Goal: Transaction & Acquisition: Purchase product/service

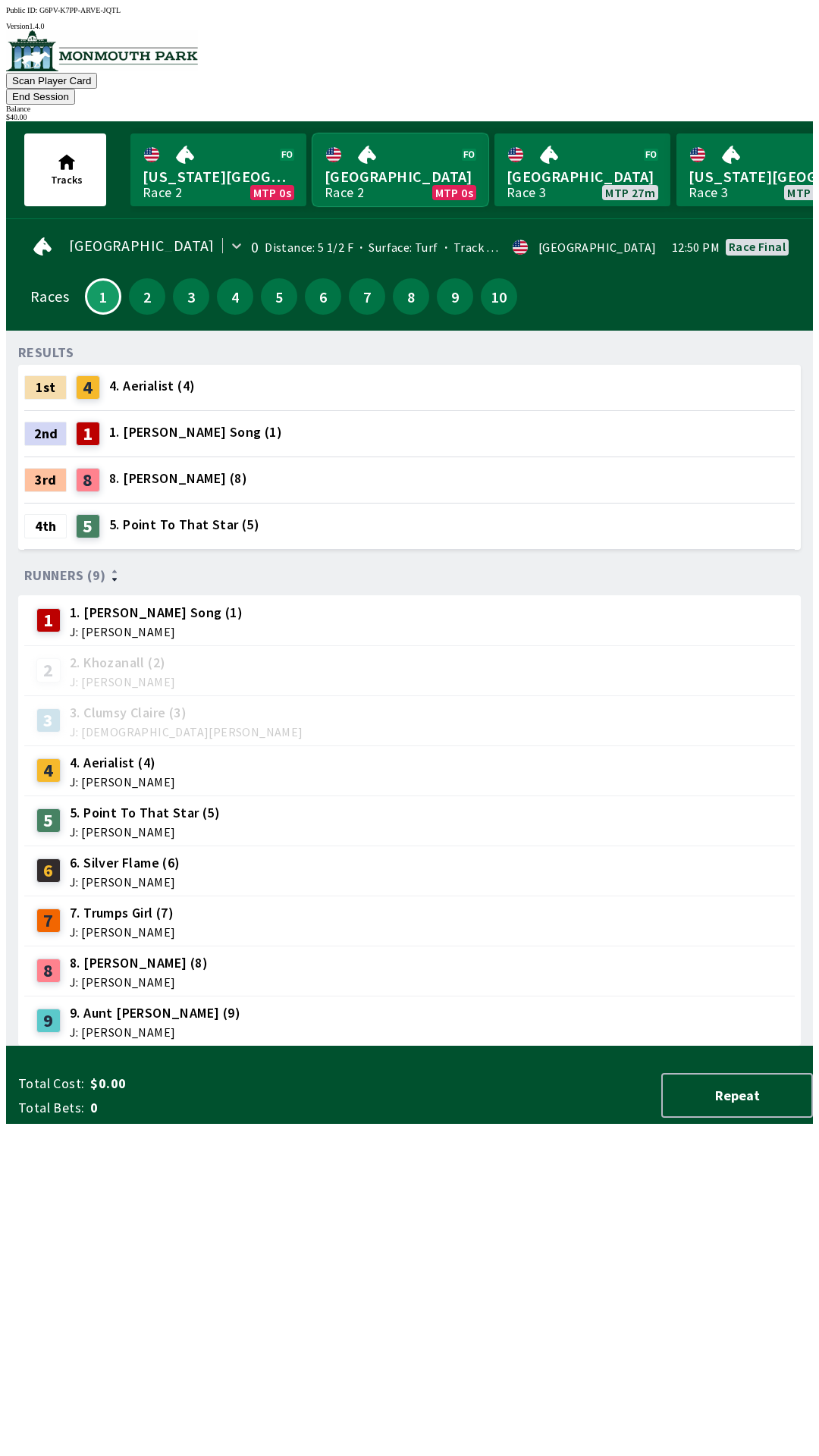
click at [403, 134] on link "Monmouth Park Race 2 MTP 0s" at bounding box center [401, 170] width 176 height 73
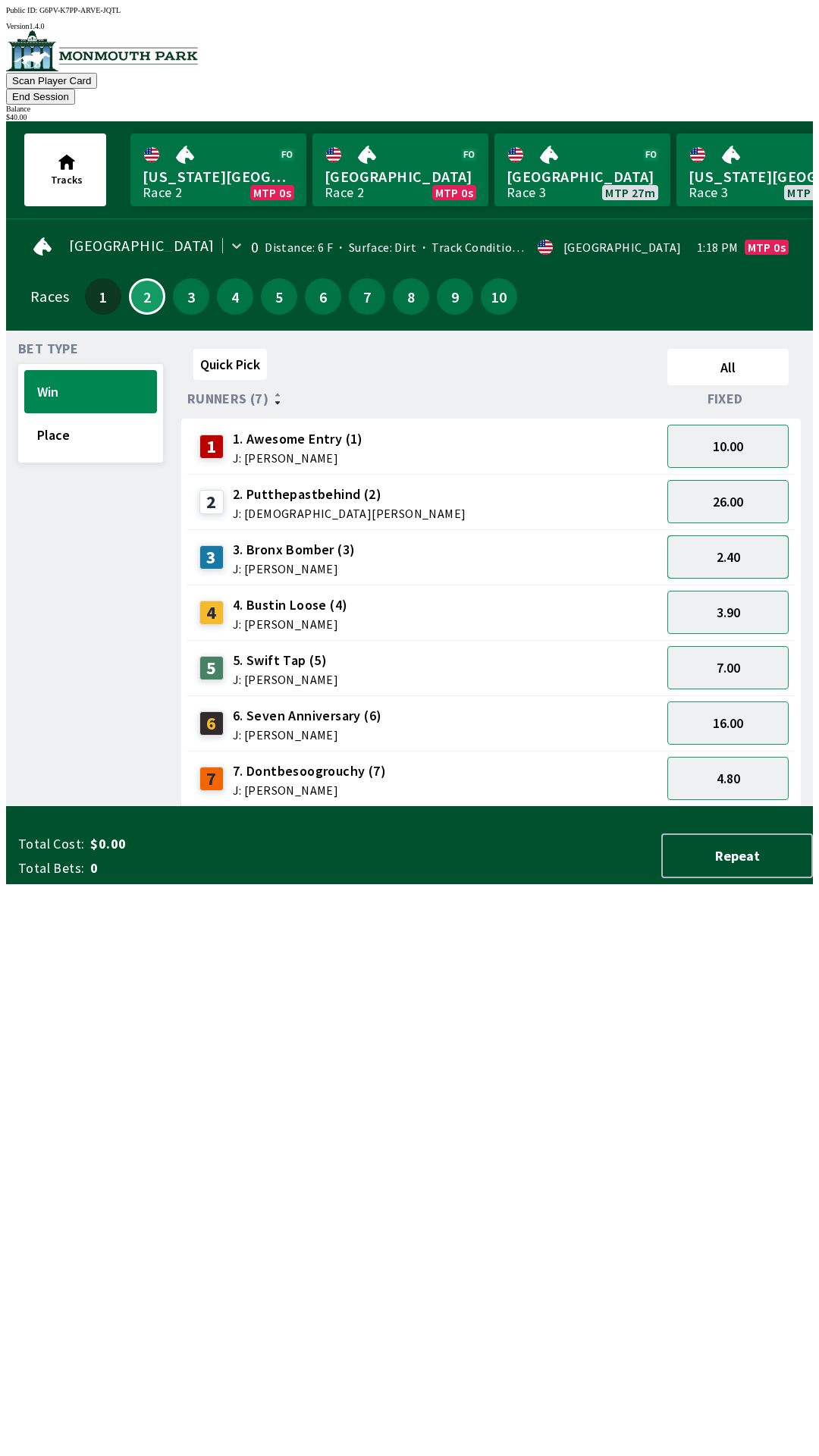
click at [739, 539] on button "2.40" at bounding box center [728, 556] width 122 height 43
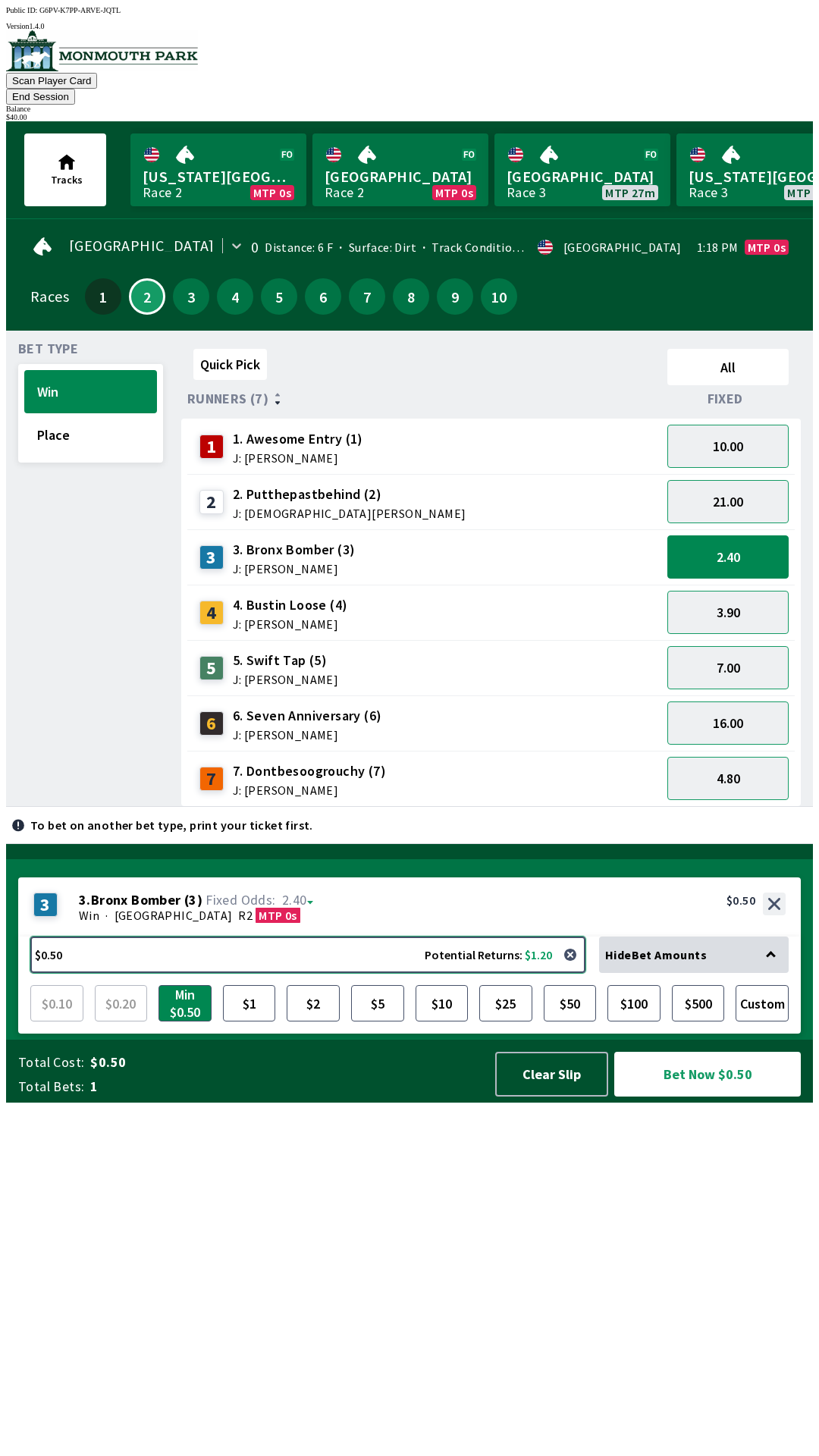
click at [266, 973] on button "$0.50 Potential Returns: $1.20" at bounding box center [308, 955] width 555 height 37
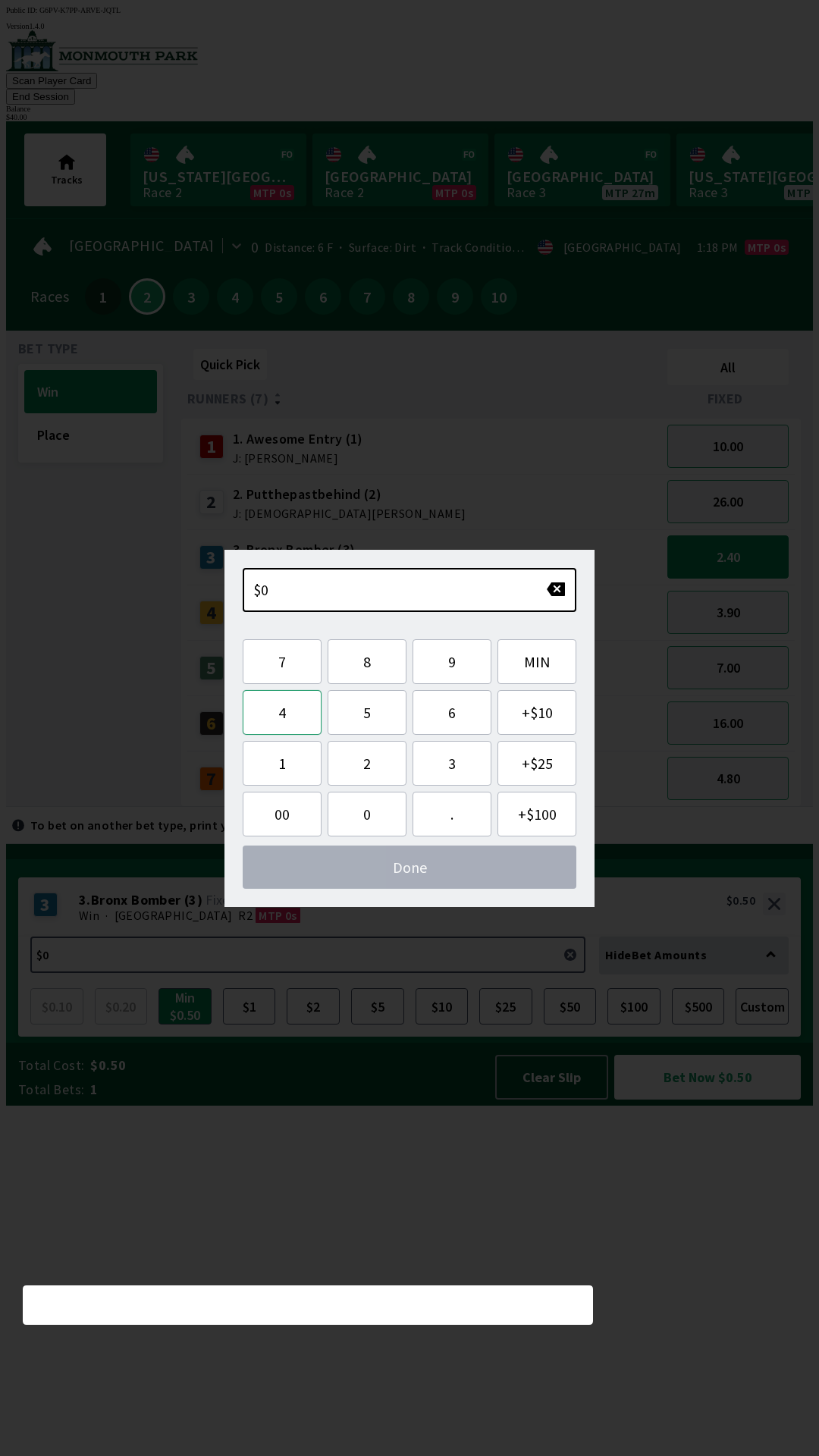
click at [282, 715] on button "4" at bounding box center [282, 712] width 79 height 45
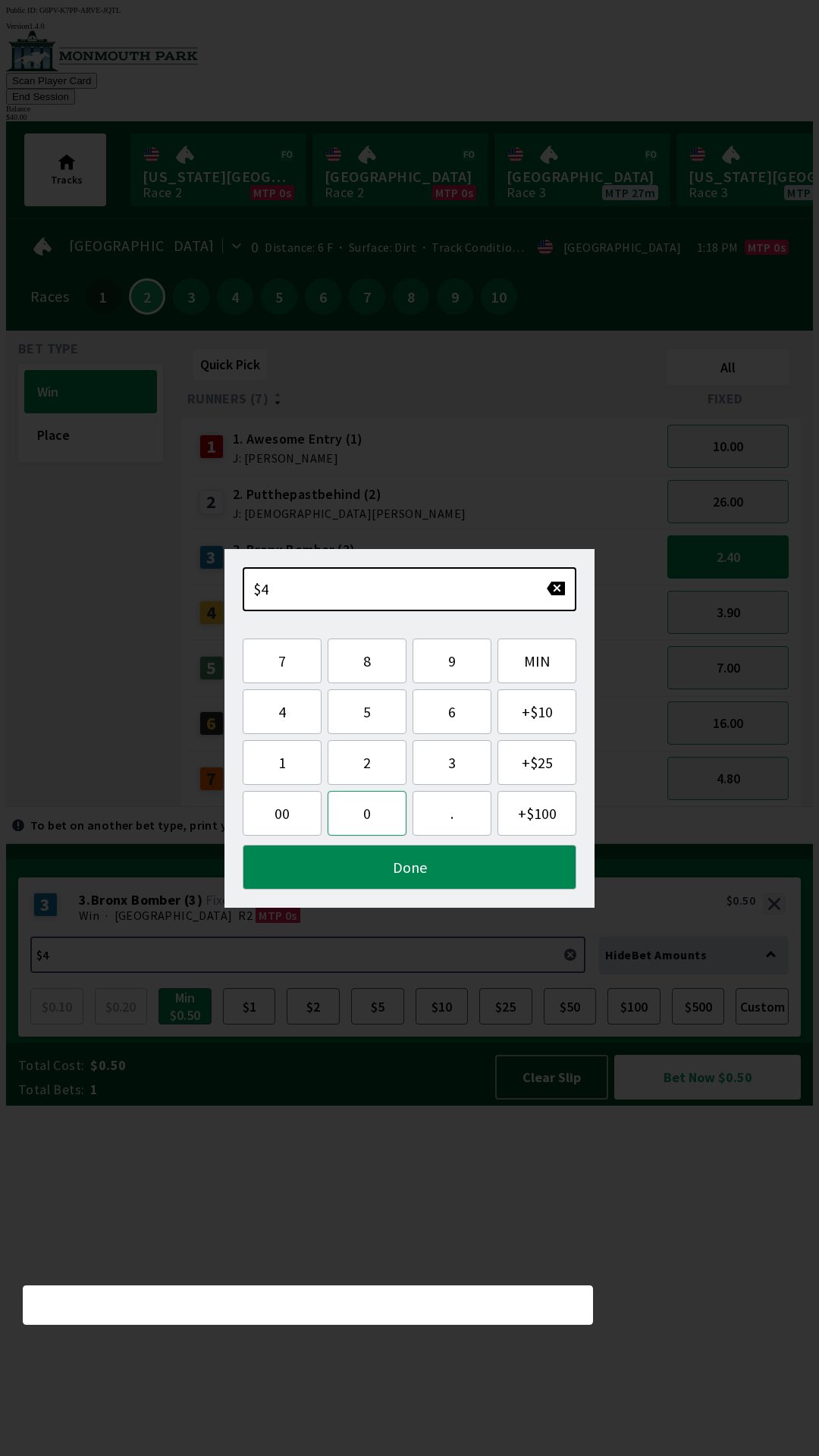
click at [358, 817] on button "0" at bounding box center [367, 813] width 79 height 45
click at [413, 872] on button "Done" at bounding box center [409, 867] width 334 height 45
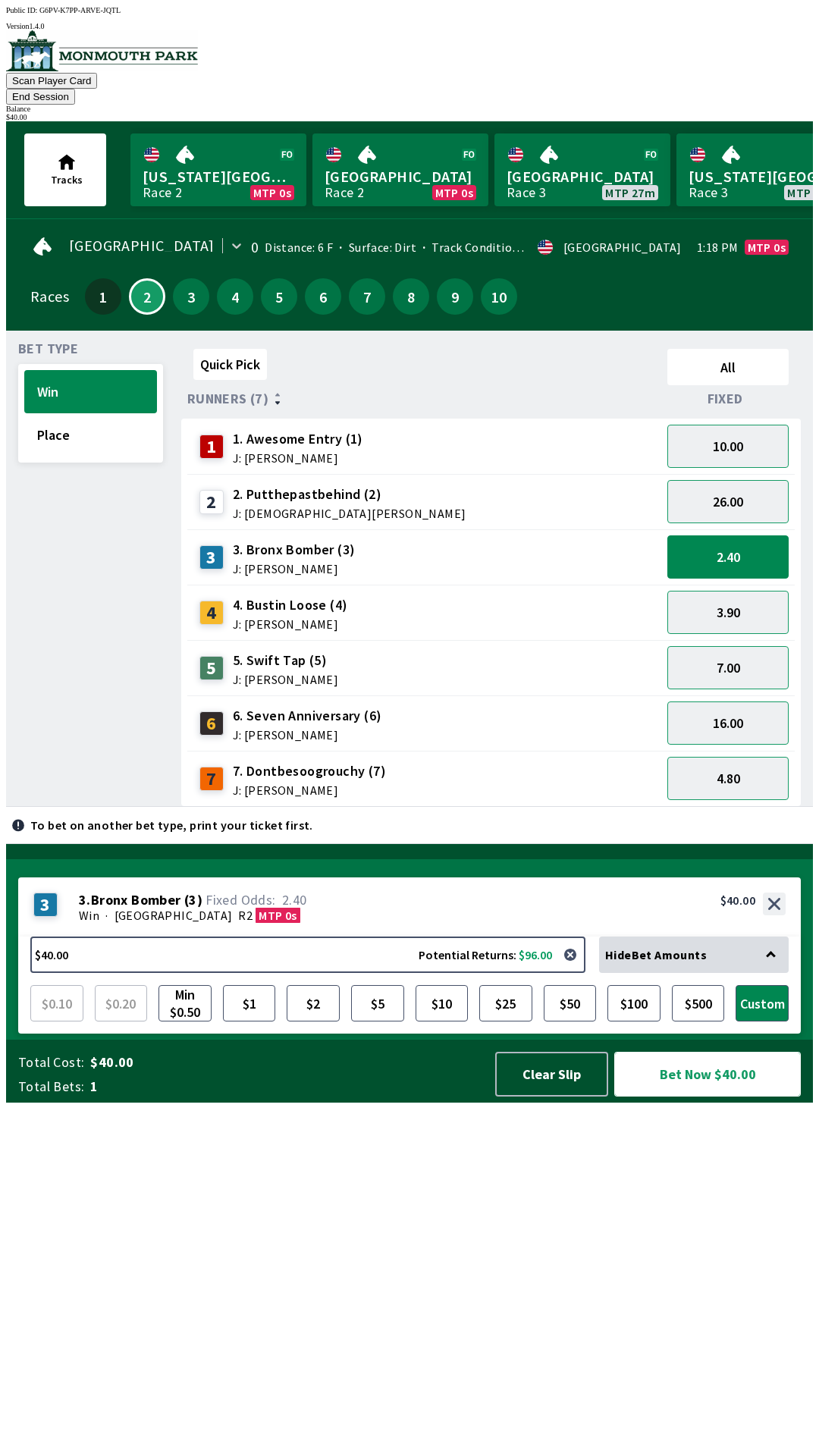
click at [706, 1096] on button "Bet Now $40.00" at bounding box center [707, 1074] width 186 height 45
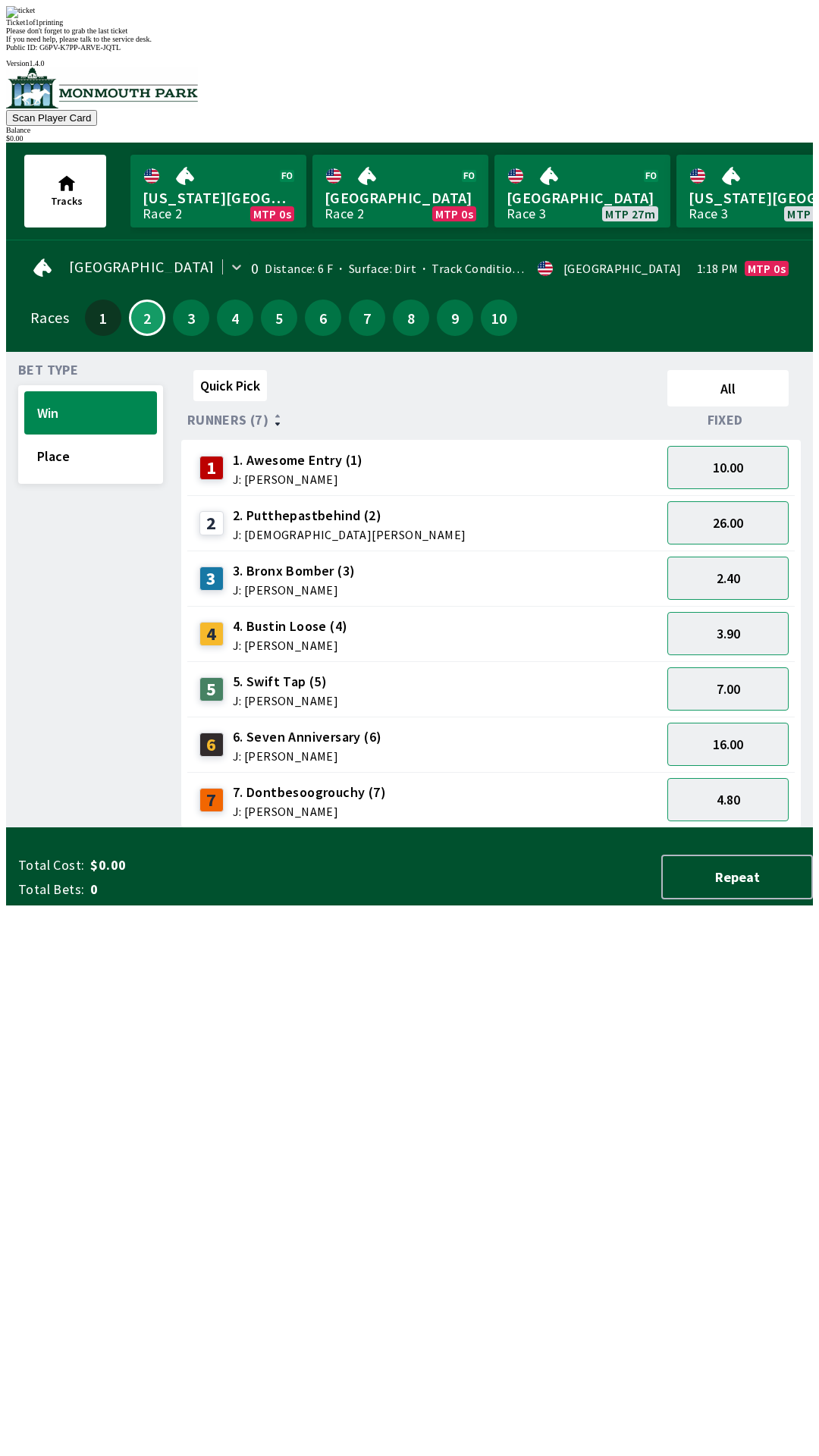
click at [546, 828] on div "Quick Pick All Runners (7) Fixed 1 1. Awesome Entry (1) J: [PERSON_NAME] 10.00 …" at bounding box center [497, 596] width 632 height 464
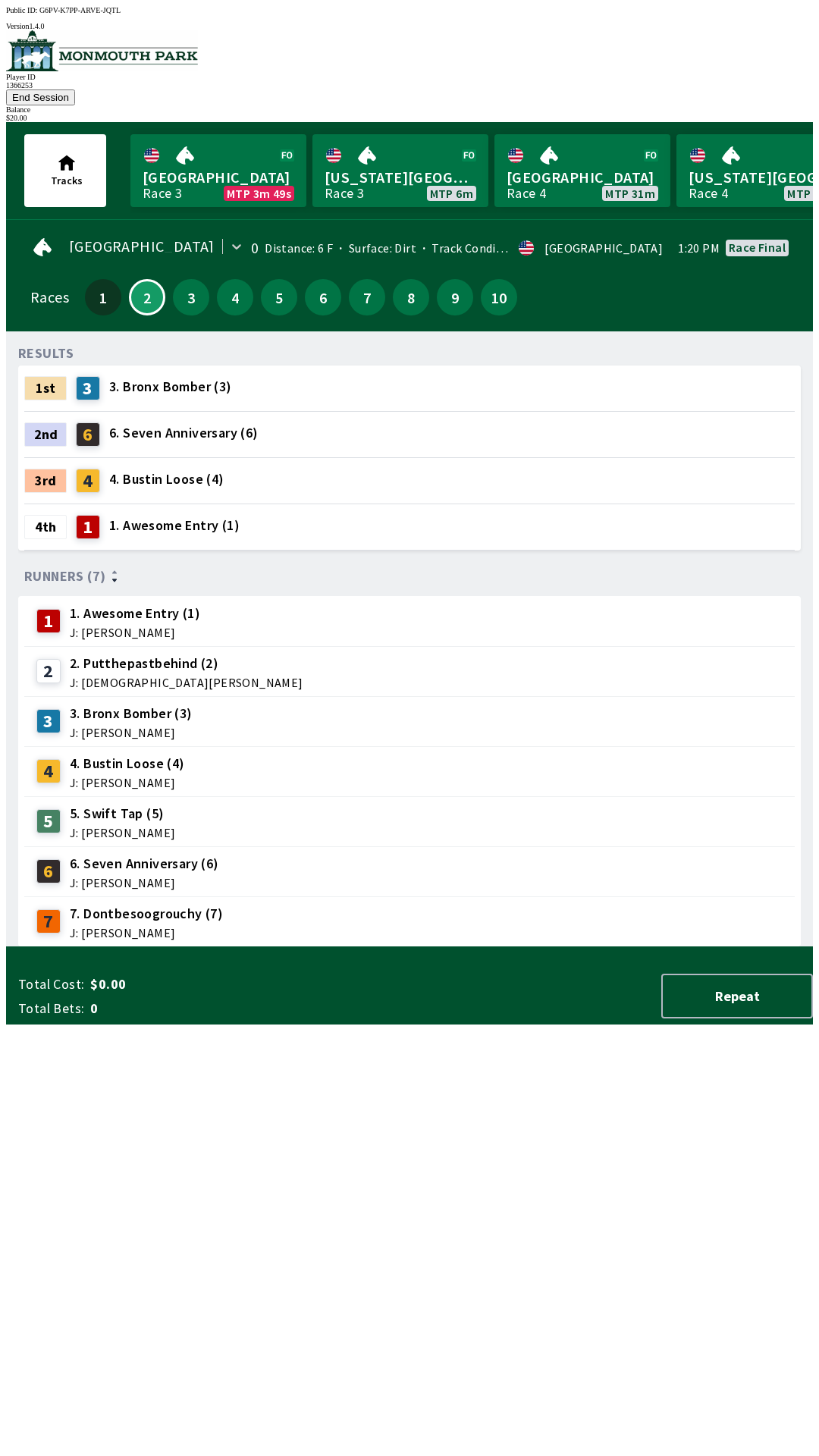
click at [75, 90] on button "End Session" at bounding box center [41, 98] width 69 height 16
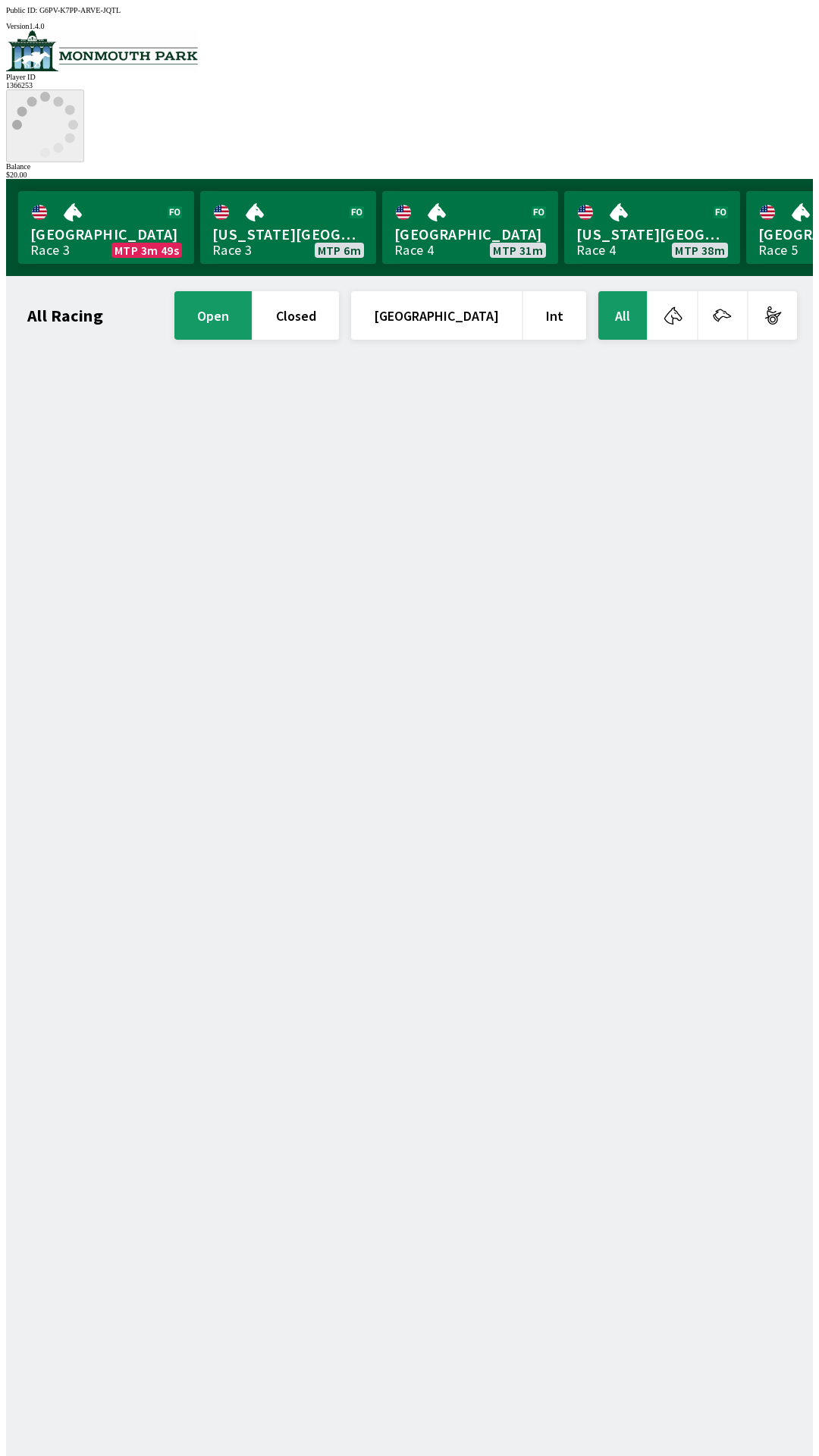
click at [78, 92] on icon at bounding box center [45, 125] width 66 height 66
